Goal: Transaction & Acquisition: Obtain resource

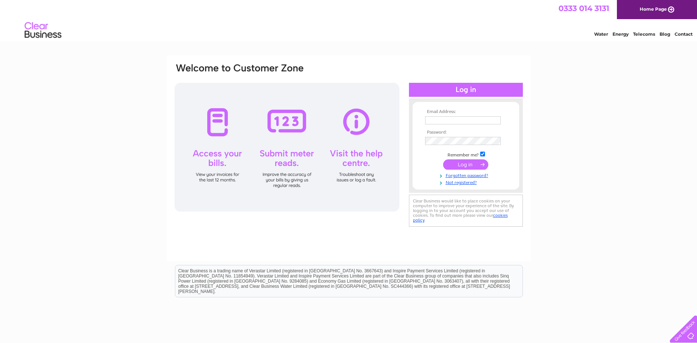
type input "cheryl.obrien@bssb-ltd.co.uk"
click at [458, 161] on input "submit" at bounding box center [465, 164] width 45 height 10
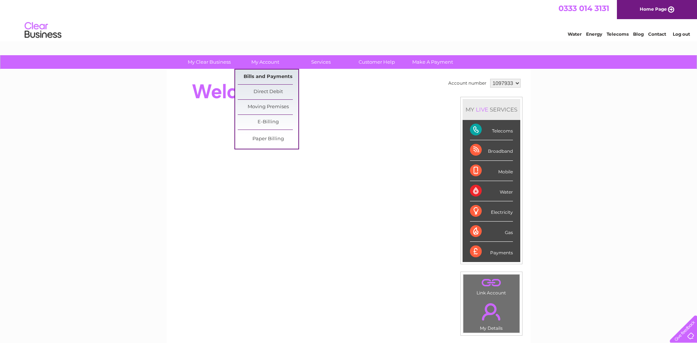
click at [257, 75] on link "Bills and Payments" at bounding box center [268, 76] width 61 height 15
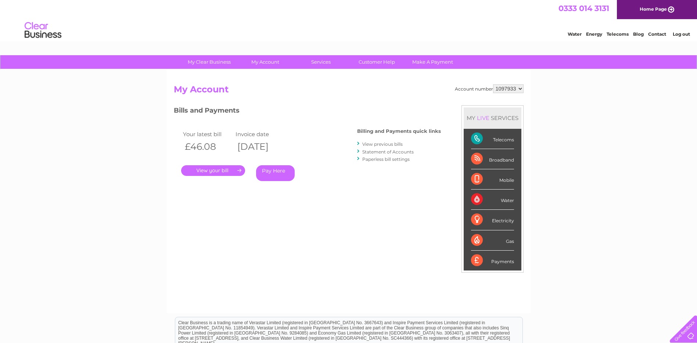
click at [379, 144] on link "View previous bills" at bounding box center [382, 144] width 40 height 6
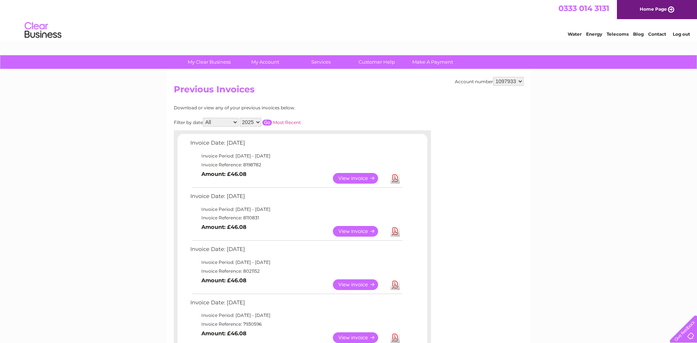
click at [395, 231] on link "Download" at bounding box center [395, 231] width 9 height 11
click at [396, 179] on link "Download" at bounding box center [395, 178] width 9 height 11
